Goal: Task Accomplishment & Management: Complete application form

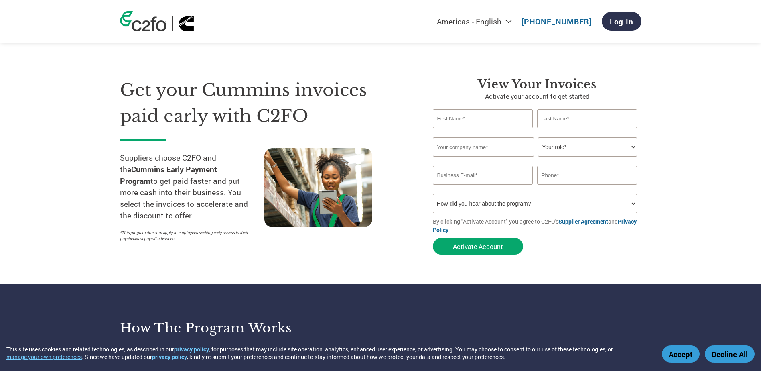
click at [466, 122] on input "text" at bounding box center [483, 118] width 100 height 19
type input "[PERSON_NAME]"
type input "POLYMER TECHNOLOGIES INC."
type input "[EMAIL_ADDRESS][DOMAIN_NAME]"
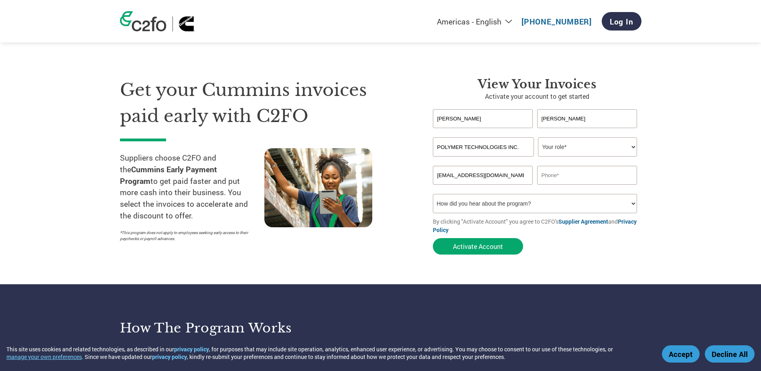
type input "3027389001"
drag, startPoint x: 517, startPoint y: 175, endPoint x: 423, endPoint y: 175, distance: 94.3
click at [423, 175] on div "View Your Invoices Activate your account to get started [PERSON_NAME] Invalid f…" at bounding box center [531, 167] width 221 height 181
click at [556, 151] on select "Your role* CFO Controller Credit Manager Finance Director Treasurer CEO Preside…" at bounding box center [587, 146] width 99 height 19
select select "ACCOUNTING"
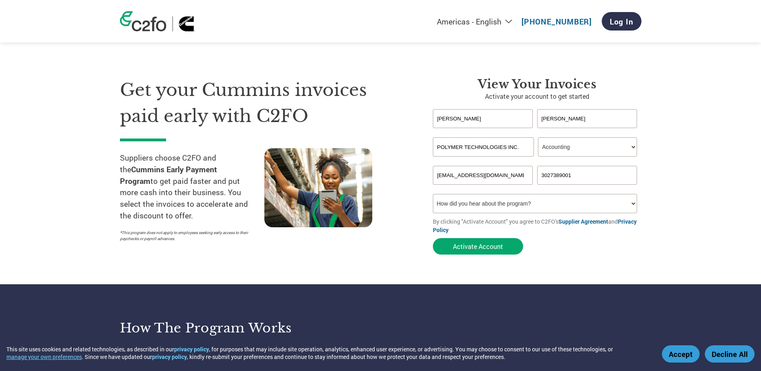
click at [538, 137] on select "Your role* CFO Controller Credit Manager Finance Director Treasurer CEO Preside…" at bounding box center [587, 146] width 99 height 19
click at [507, 175] on input "AR@" at bounding box center [483, 175] width 100 height 19
type input "[EMAIL_ADDRESS][DOMAIN_NAME]"
click at [526, 202] on select "How did you hear about the program? Received a letter Email Social Media Online…" at bounding box center [535, 203] width 205 height 19
select select "Email"
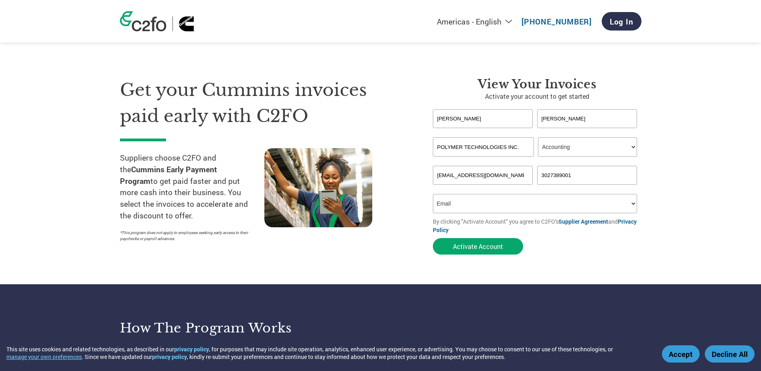
click at [433, 194] on select "How did you hear about the program? Received a letter Email Social Media Online…" at bounding box center [535, 203] width 205 height 19
click at [489, 246] on button "Activate Account" at bounding box center [478, 246] width 90 height 16
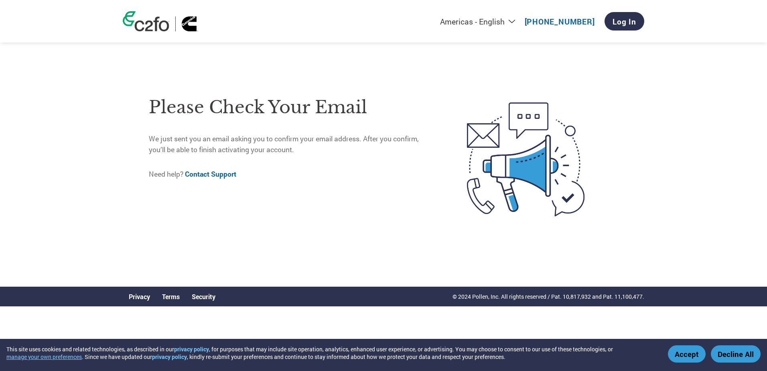
click at [694, 353] on button "Accept" at bounding box center [687, 353] width 38 height 17
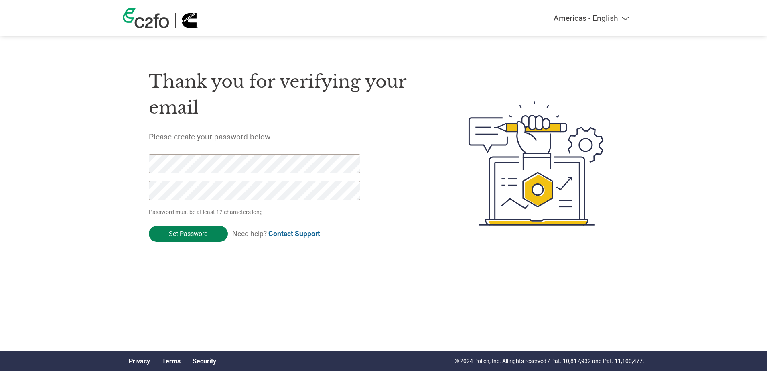
click at [189, 239] on input "Set Password" at bounding box center [188, 234] width 79 height 16
